Goal: Check status: Check status

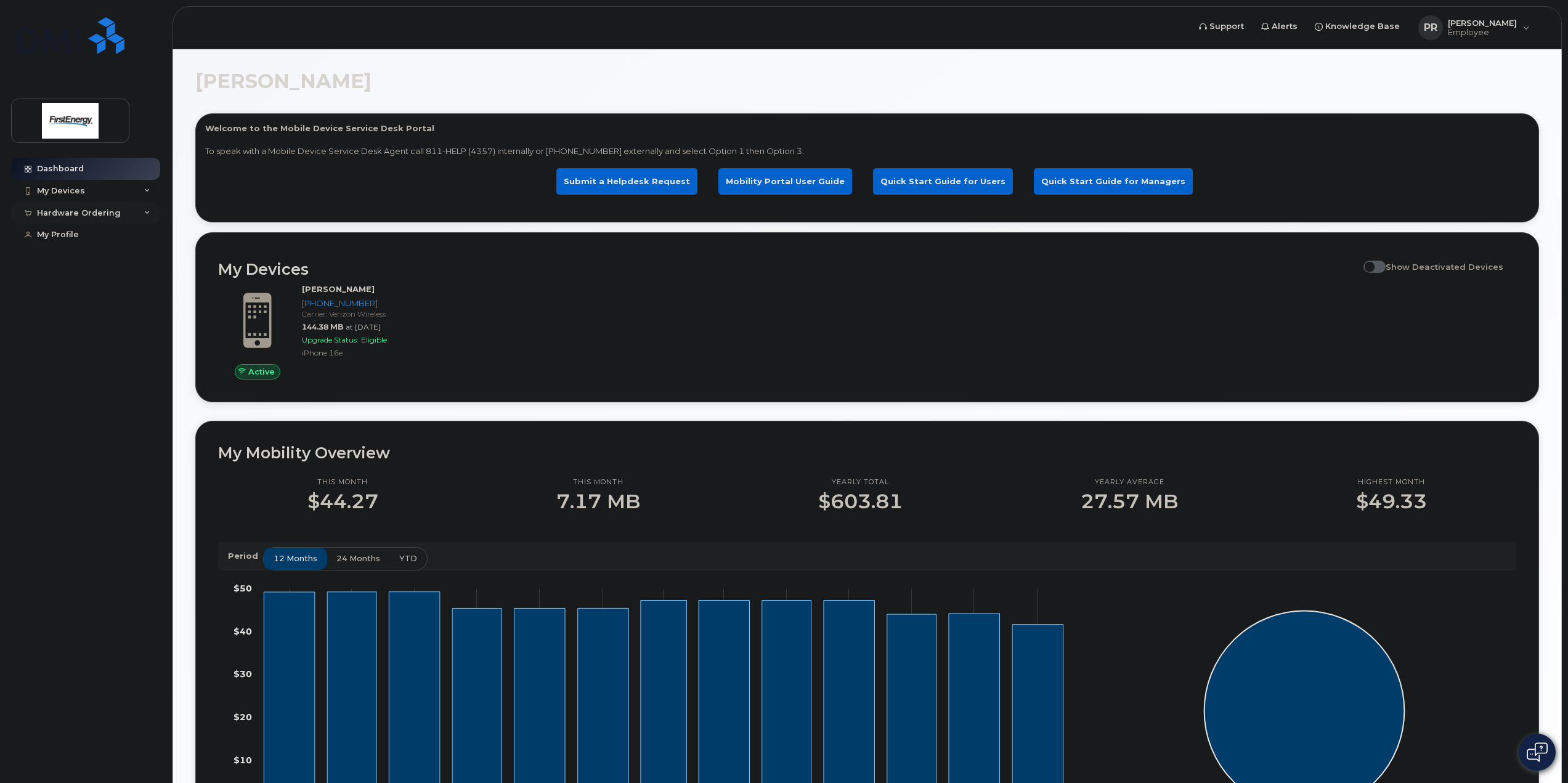
click at [142, 215] on div "Hardware Ordering" at bounding box center [86, 213] width 150 height 22
click at [150, 190] on icon at bounding box center [147, 191] width 6 height 6
click at [98, 239] on link "My Orders" at bounding box center [96, 235] width 128 height 24
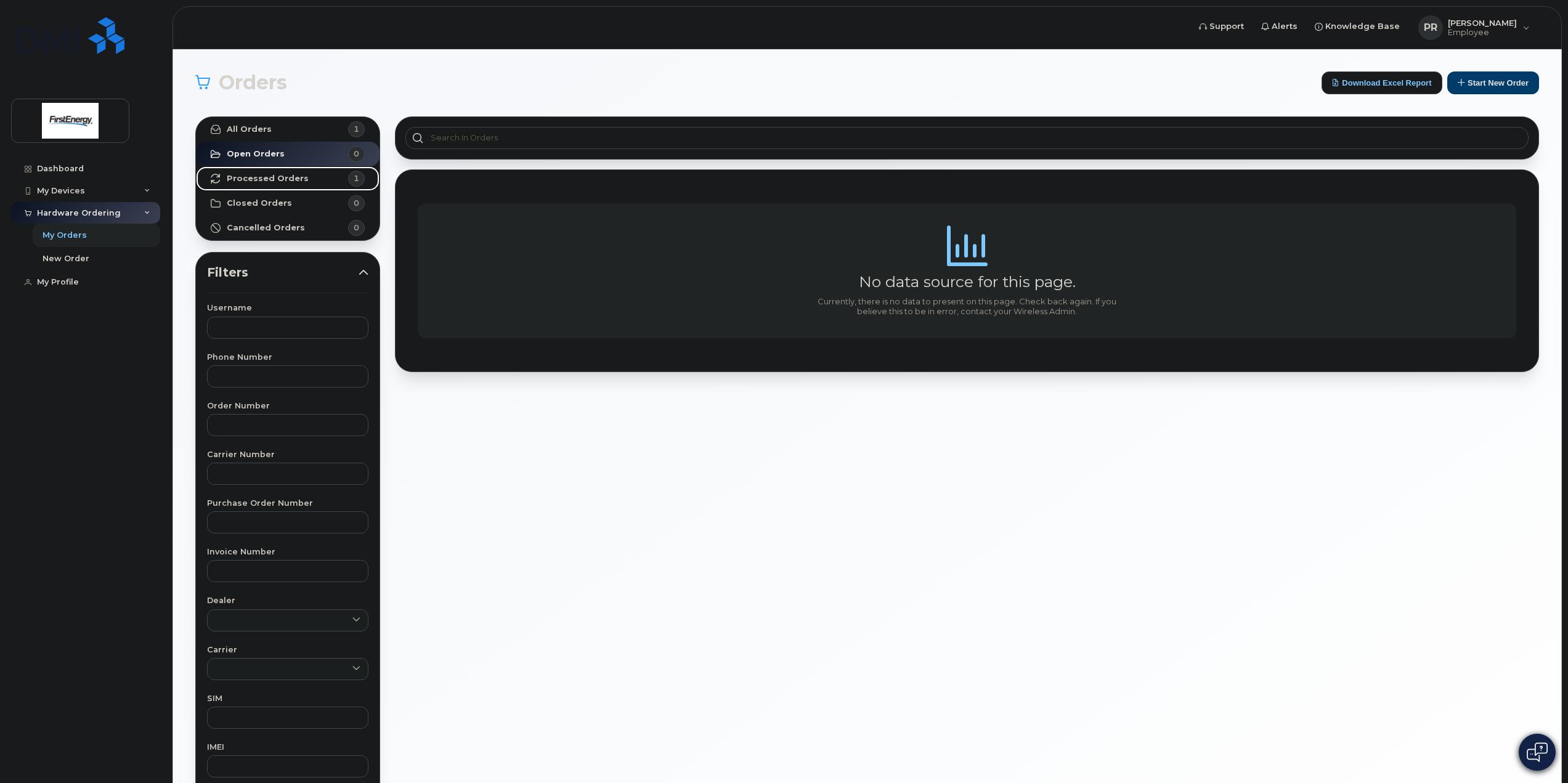
click at [308, 179] on link "Processed Orders 1" at bounding box center [288, 179] width 184 height 25
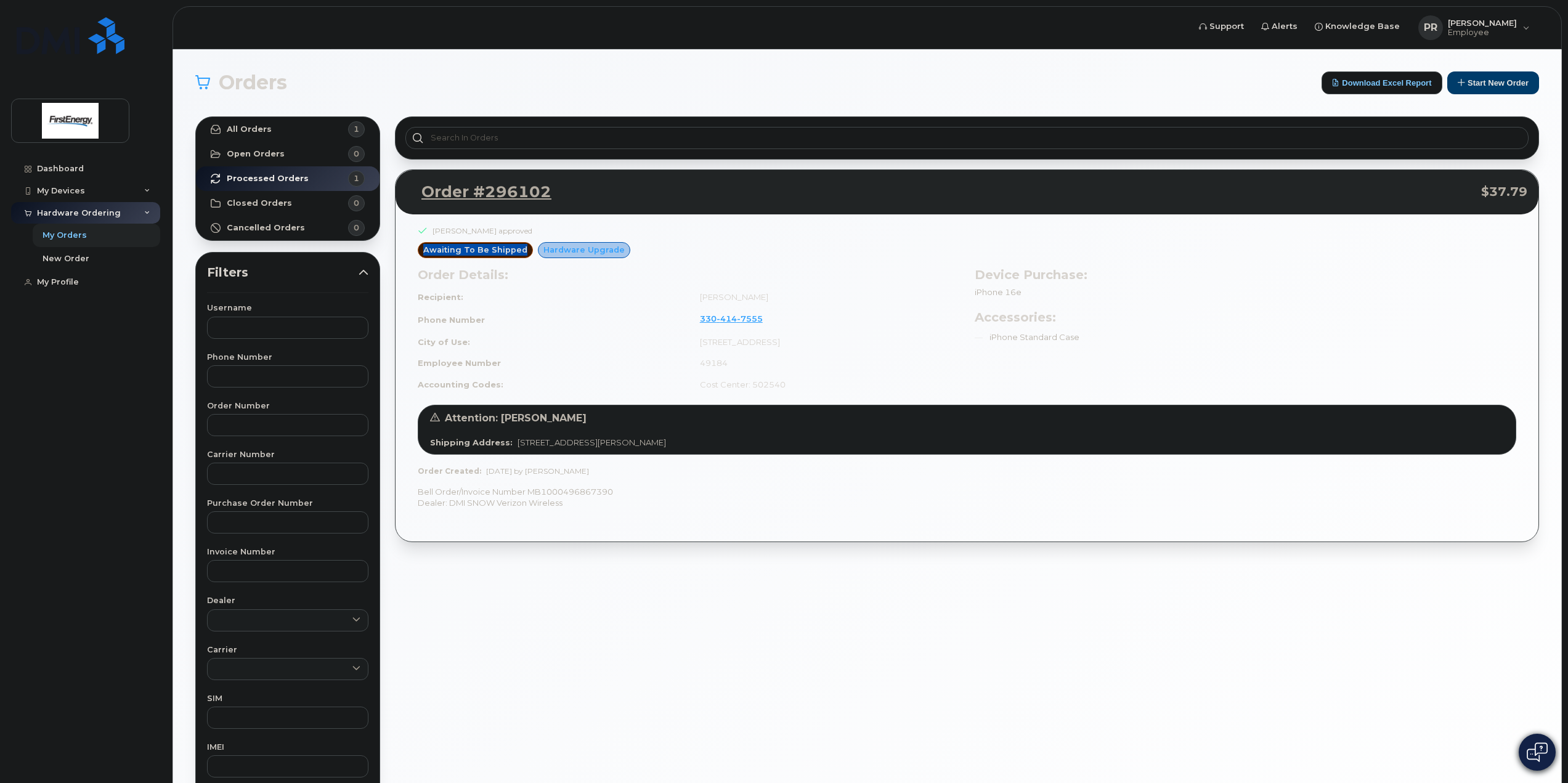
drag, startPoint x: 423, startPoint y: 245, endPoint x: 520, endPoint y: 245, distance: 97.0
click at [520, 245] on div "awaiting to be shipped" at bounding box center [475, 250] width 115 height 16
click at [551, 314] on td "Phone Number" at bounding box center [553, 319] width 271 height 24
